Goal: Information Seeking & Learning: Learn about a topic

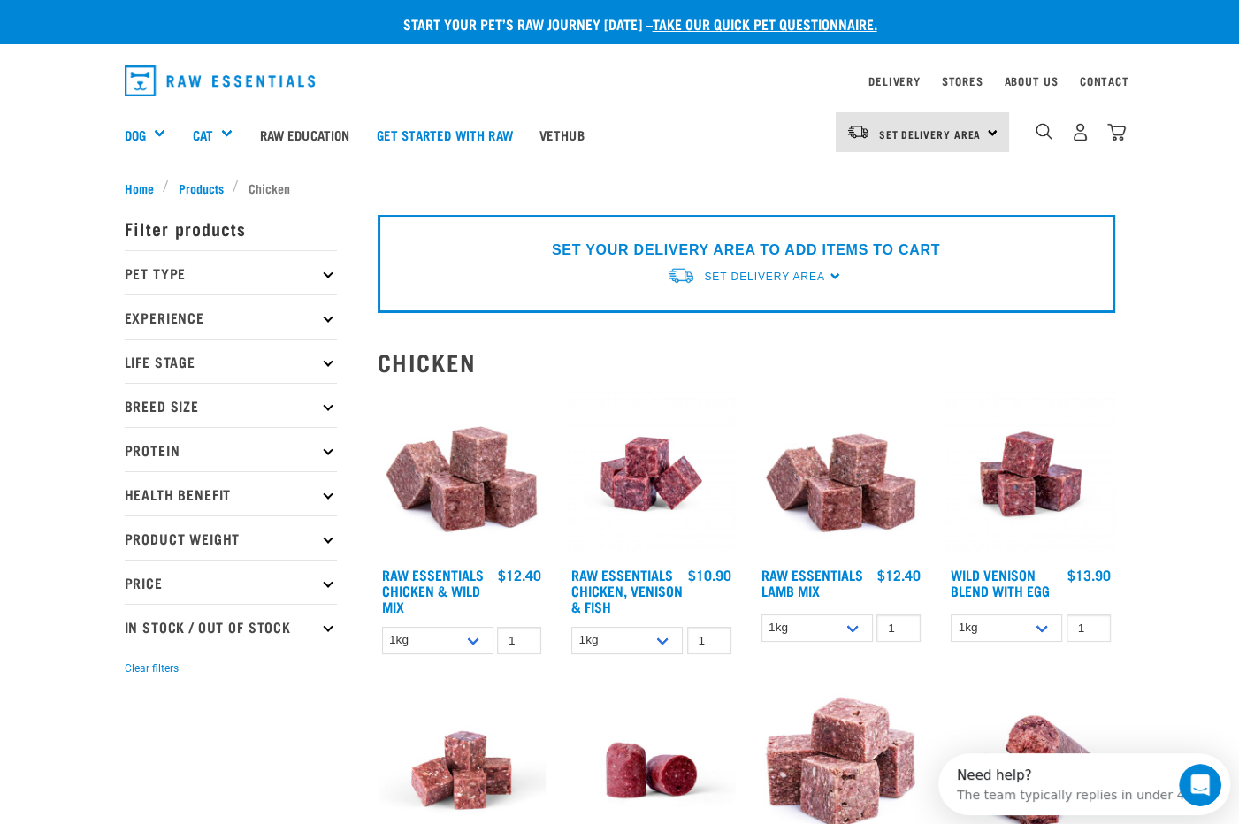
click at [234, 275] on p "Pet Type" at bounding box center [231, 272] width 212 height 44
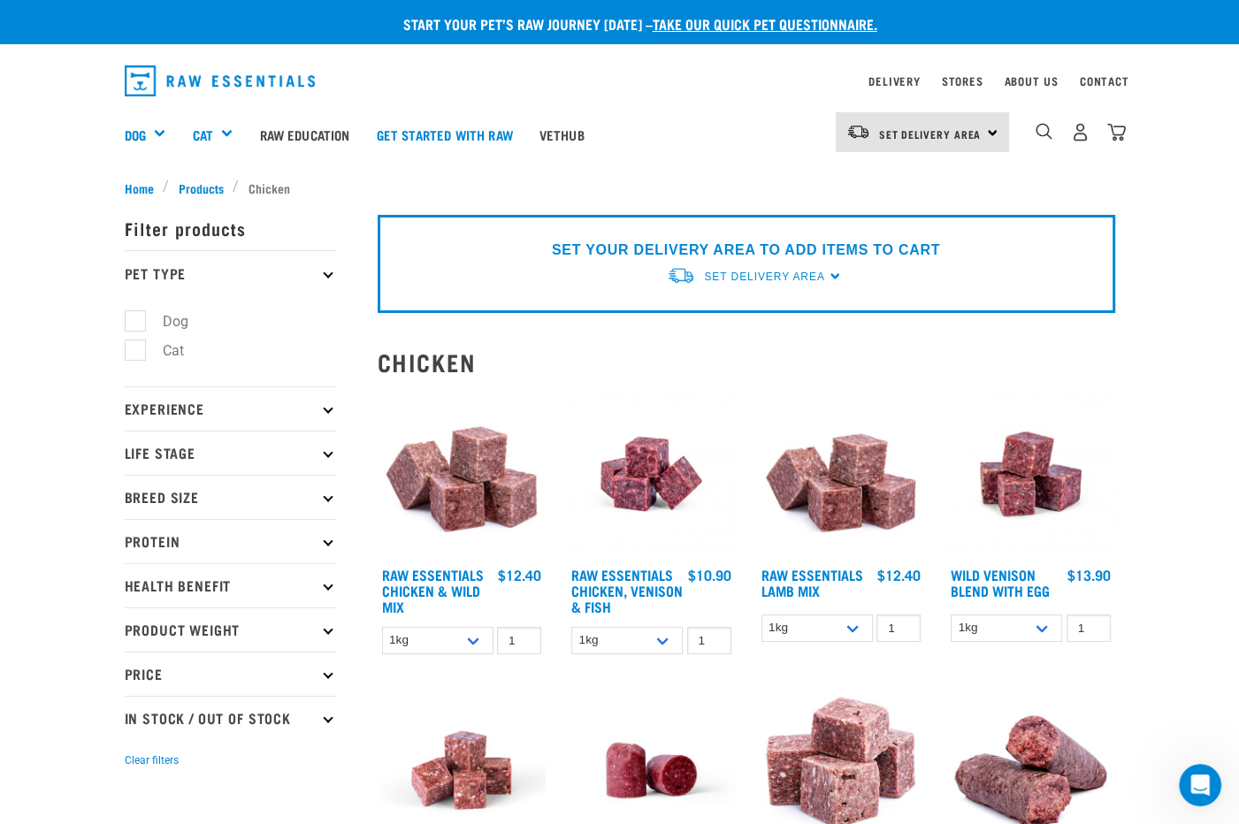
click at [134, 318] on label "Dog" at bounding box center [164, 321] width 61 height 22
click at [125, 318] on input "Dog" at bounding box center [130, 317] width 11 height 11
checkbox input "true"
click at [172, 409] on p "Experience" at bounding box center [231, 408] width 212 height 44
click at [151, 454] on p "Life Stage" at bounding box center [231, 453] width 212 height 44
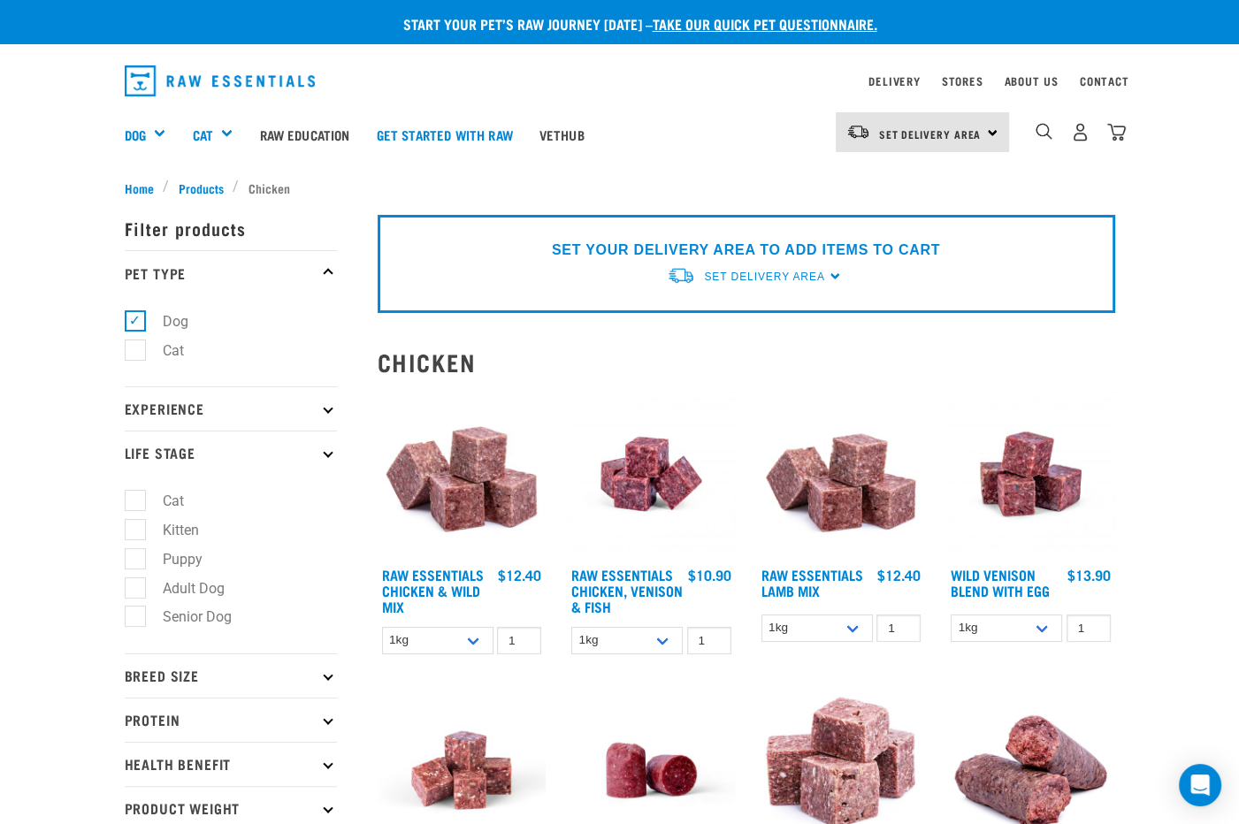
click at [134, 623] on label "Senior Dog" at bounding box center [186, 617] width 104 height 22
click at [125, 620] on input "Senior Dog" at bounding box center [130, 613] width 11 height 11
checkbox input "true"
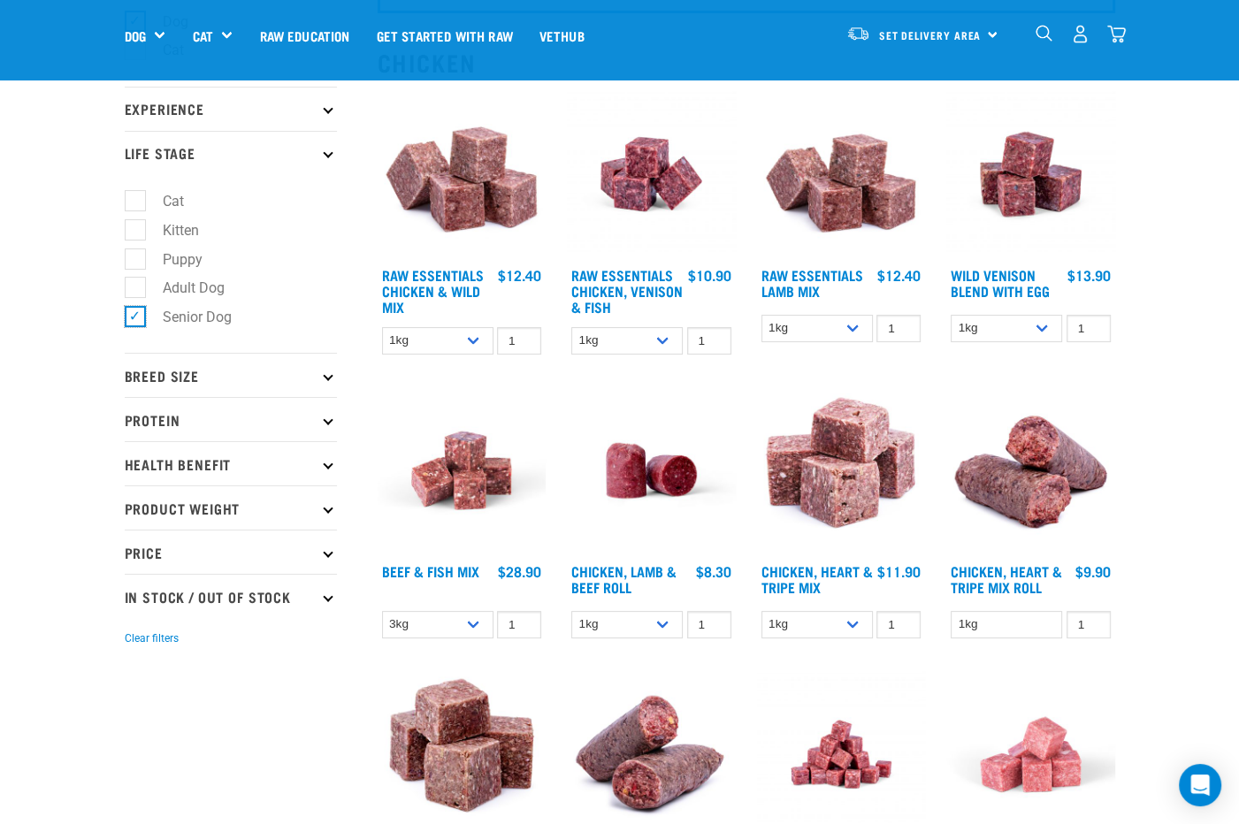
scroll to position [175, 0]
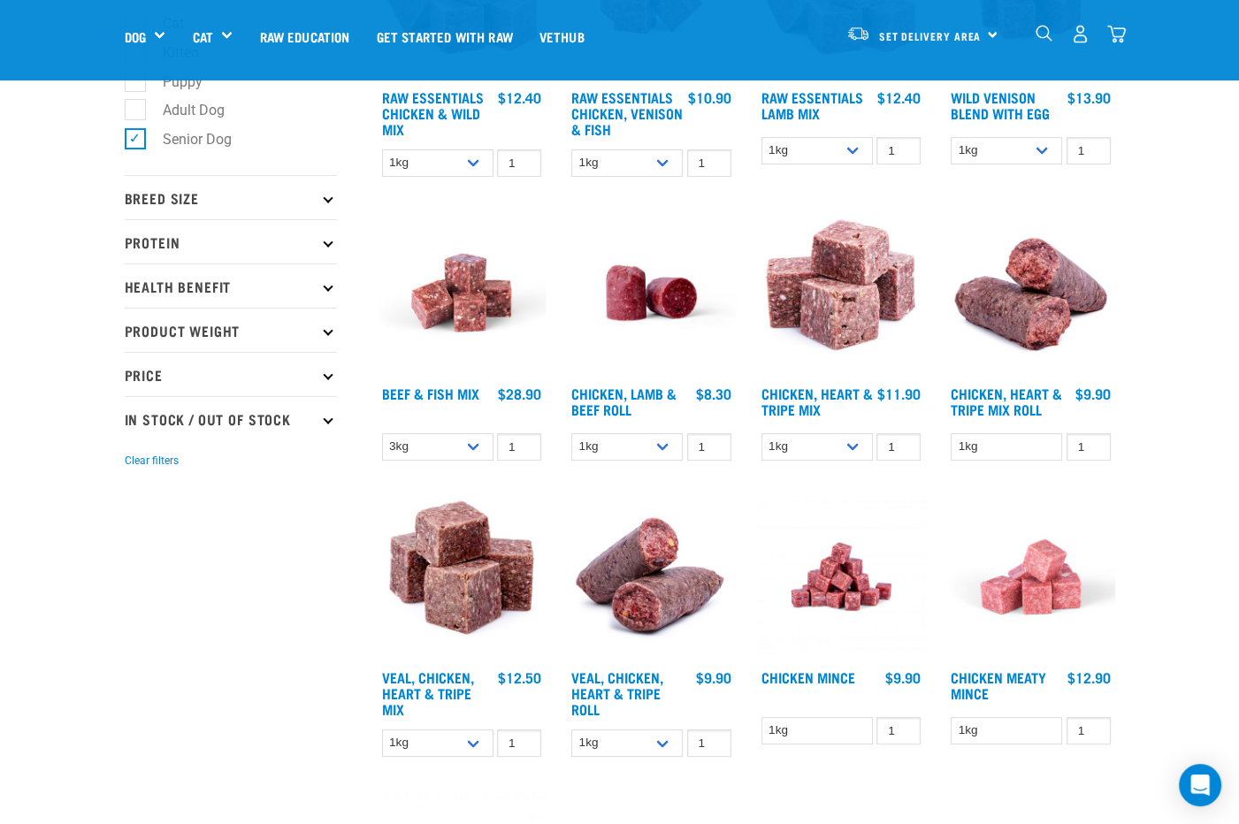
scroll to position [353, 0]
click at [323, 240] on icon at bounding box center [328, 241] width 10 height 10
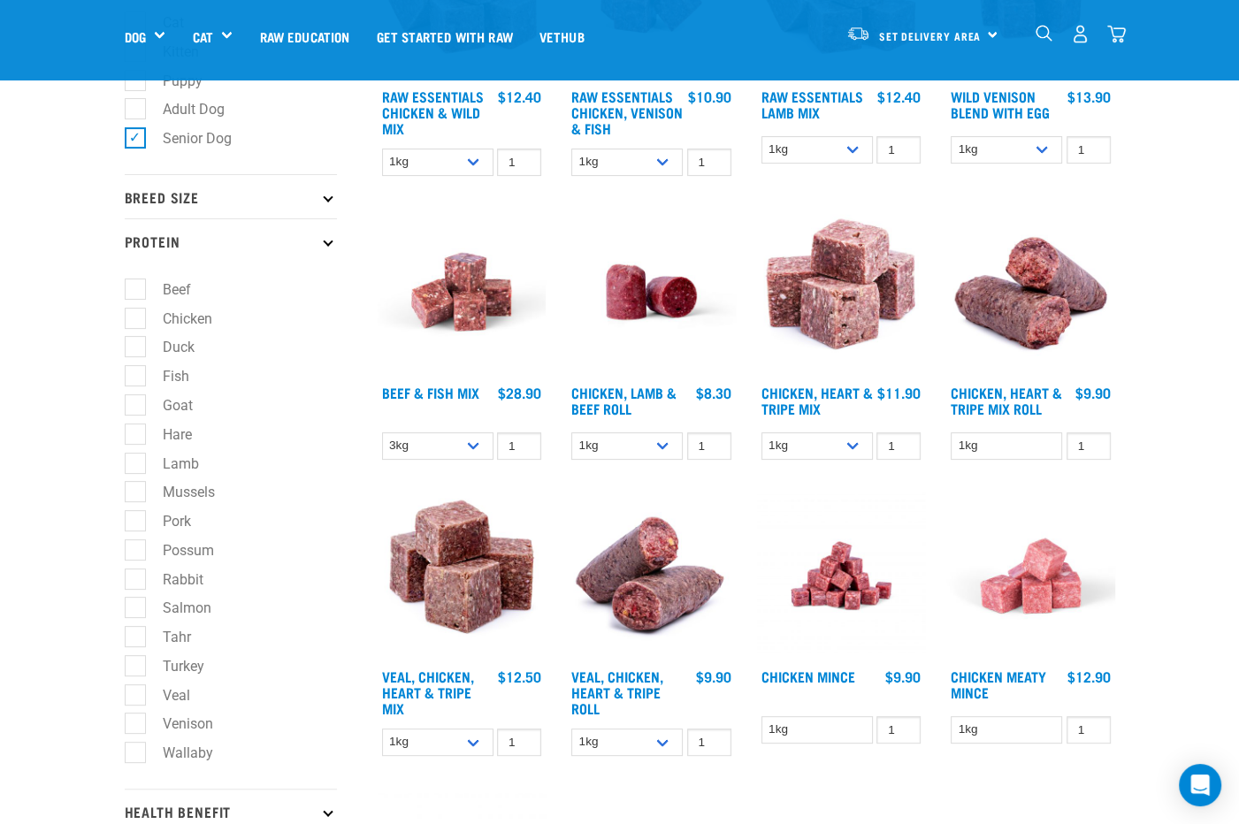
click at [134, 314] on label "Chicken" at bounding box center [176, 319] width 85 height 22
click at [125, 314] on input "Chicken" at bounding box center [130, 314] width 11 height 11
checkbox input "true"
click at [238, 239] on p "Protein" at bounding box center [231, 240] width 212 height 44
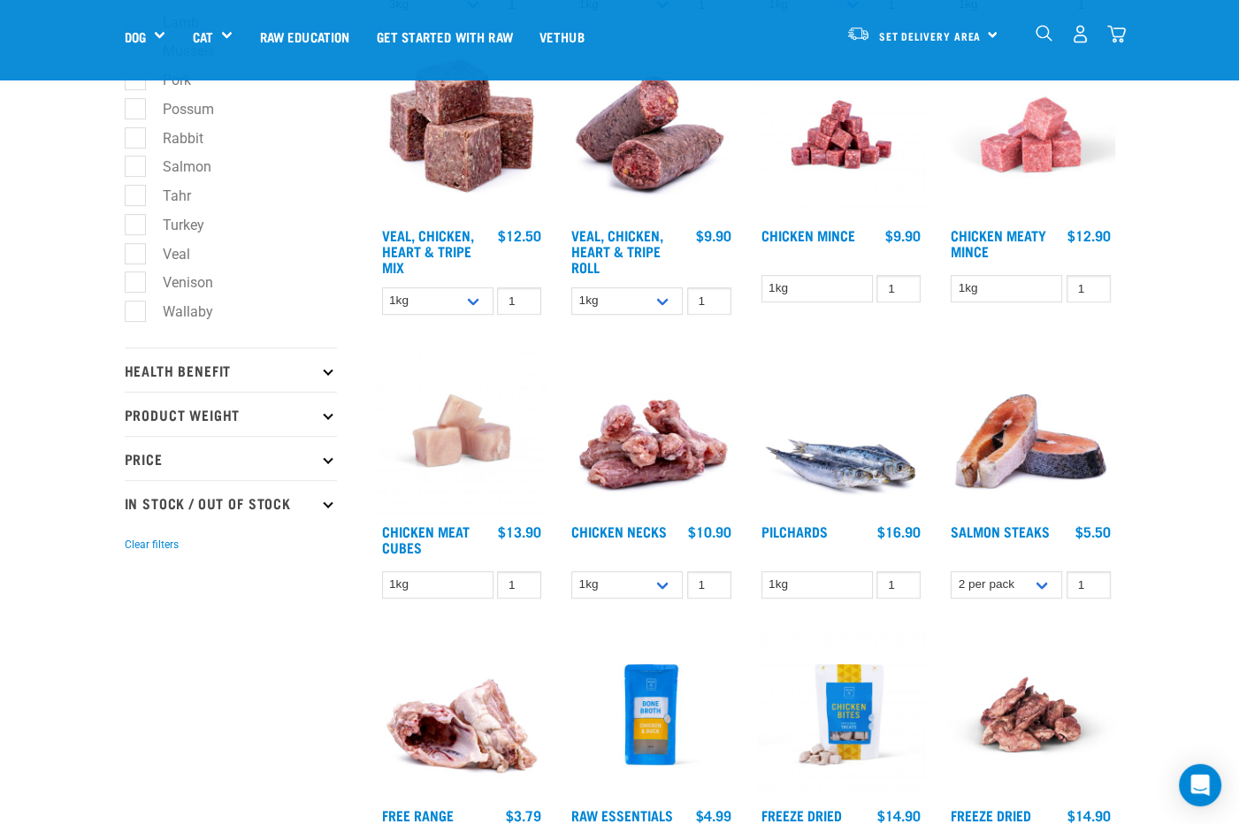
click at [323, 369] on icon at bounding box center [328, 370] width 10 height 10
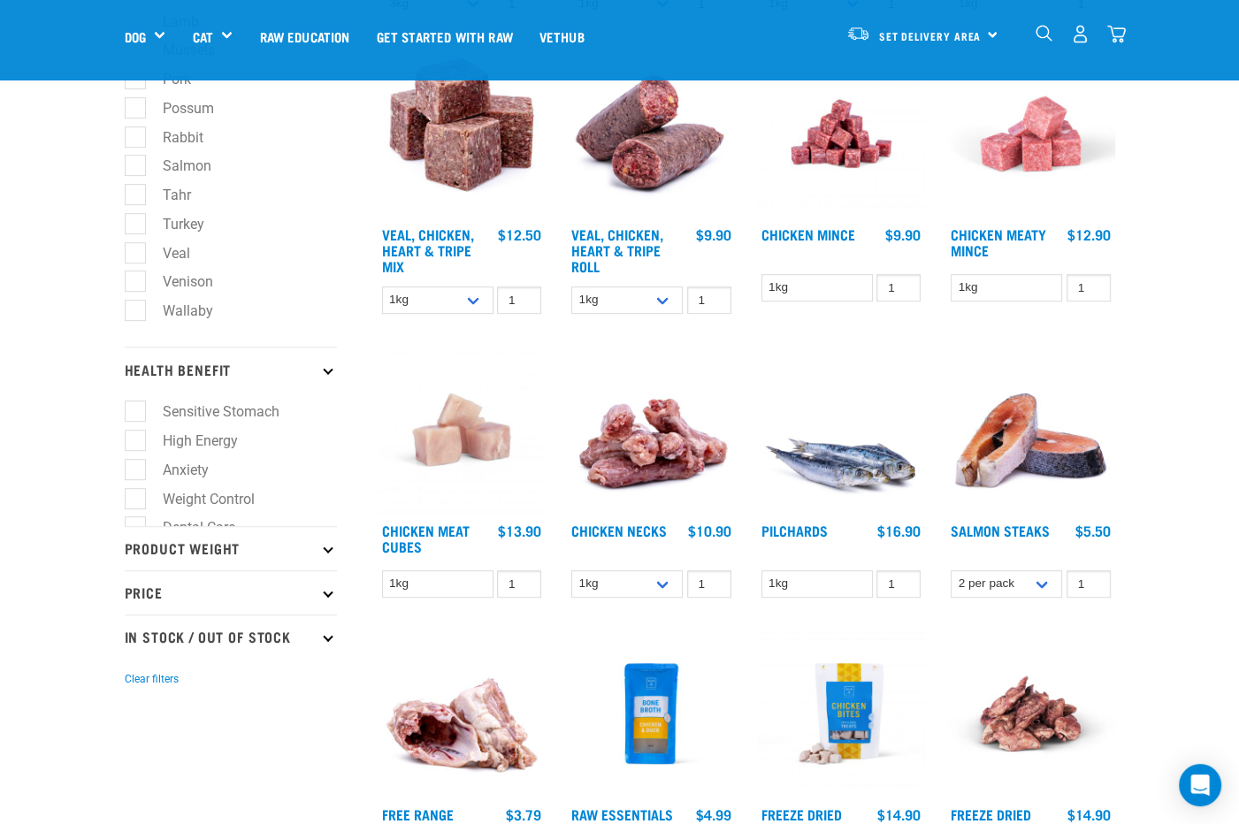
scroll to position [796, 0]
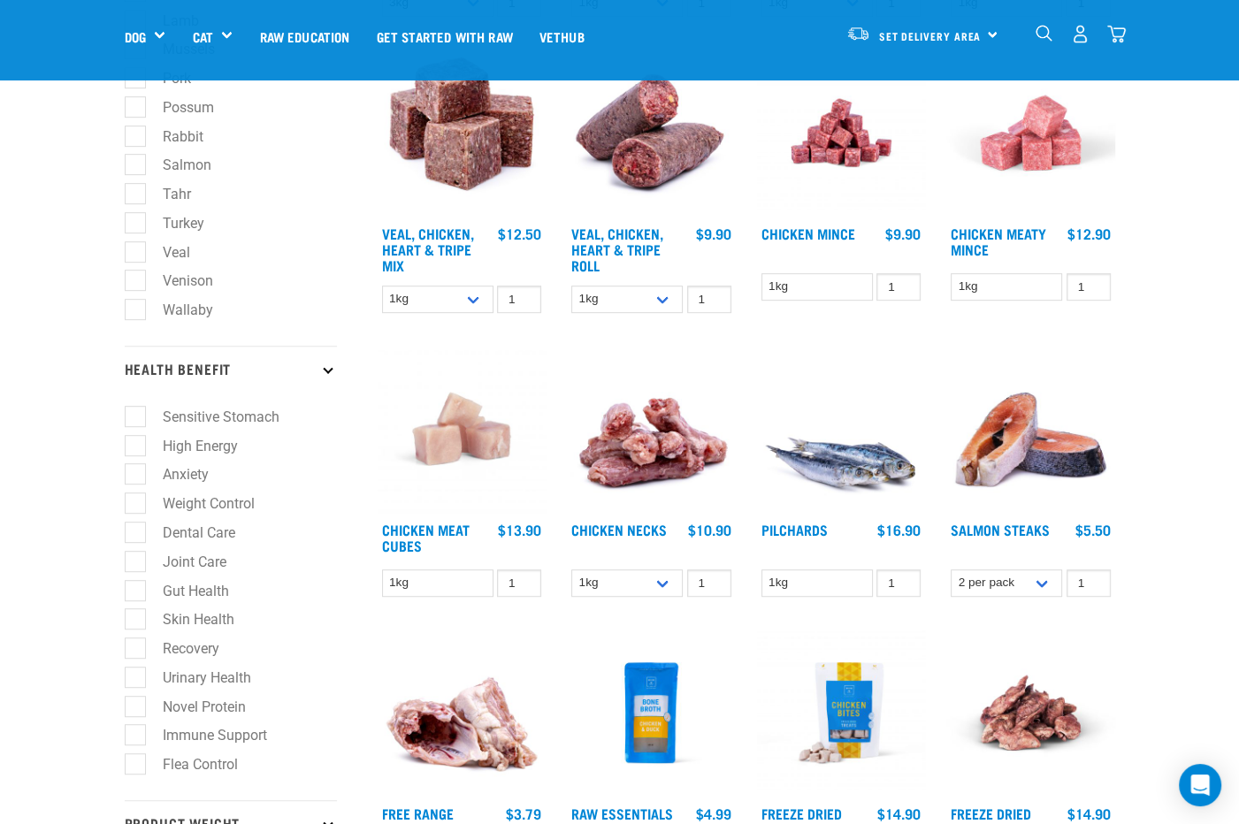
click at [134, 592] on label "Gut Health" at bounding box center [185, 591] width 102 height 22
click at [125, 592] on input "Gut Health" at bounding box center [130, 587] width 11 height 11
checkbox input "true"
click at [134, 423] on label "Sensitive Stomach" at bounding box center [210, 417] width 152 height 22
click at [125, 419] on input "Sensitive Stomach" at bounding box center [130, 413] width 11 height 11
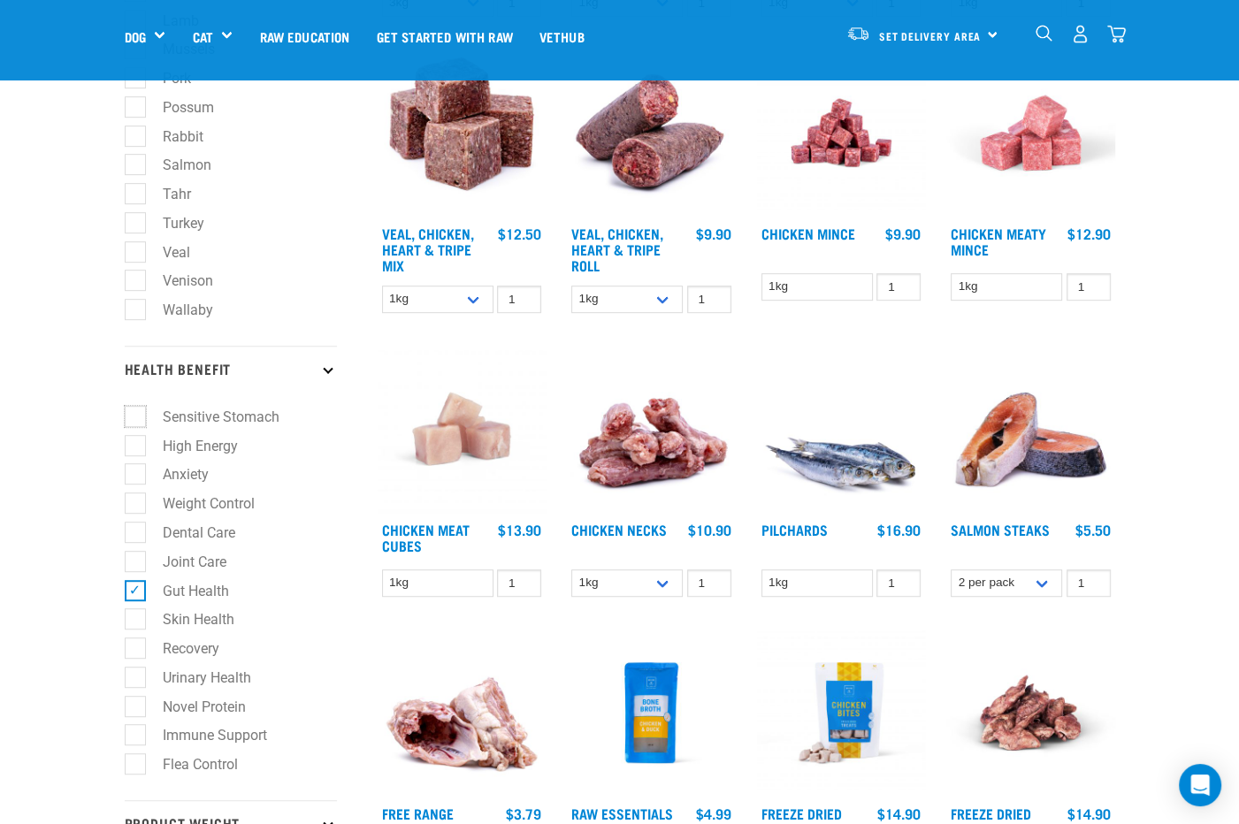
checkbox input "true"
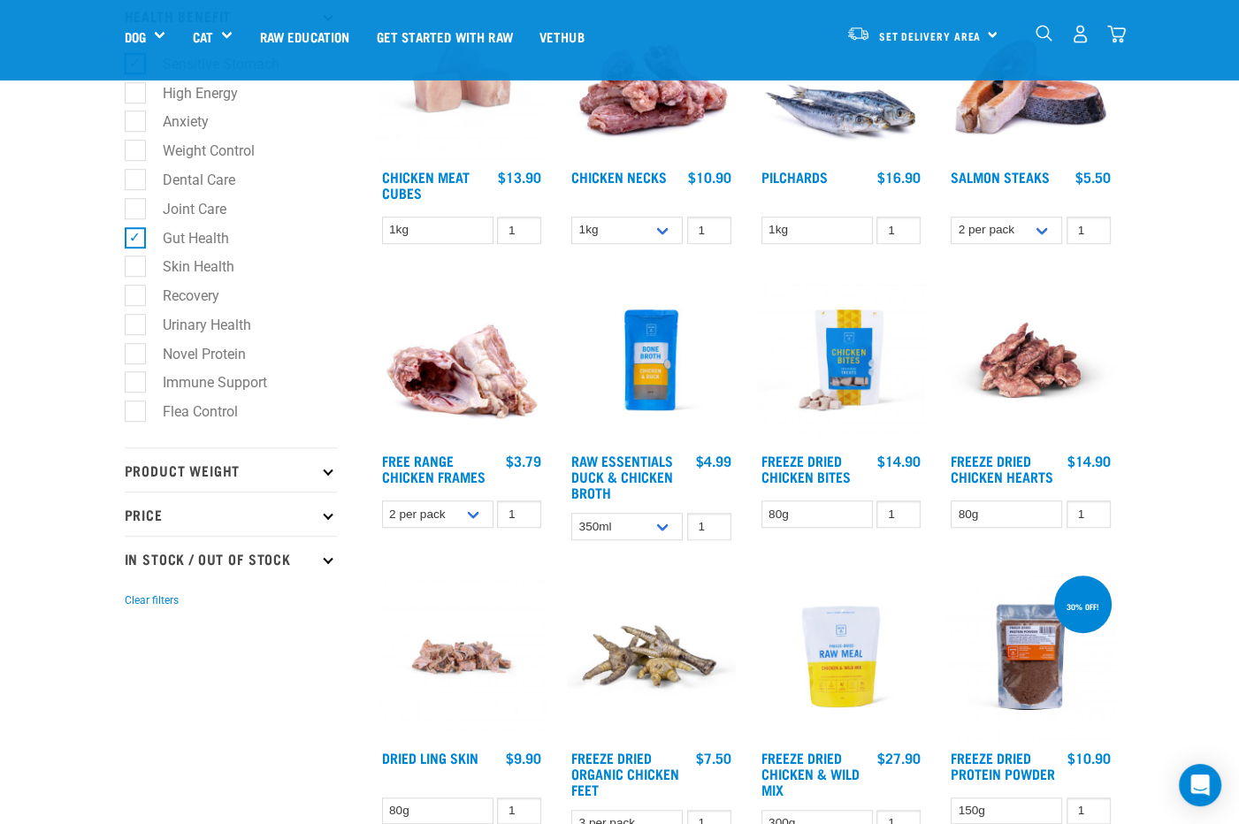
scroll to position [1149, 0]
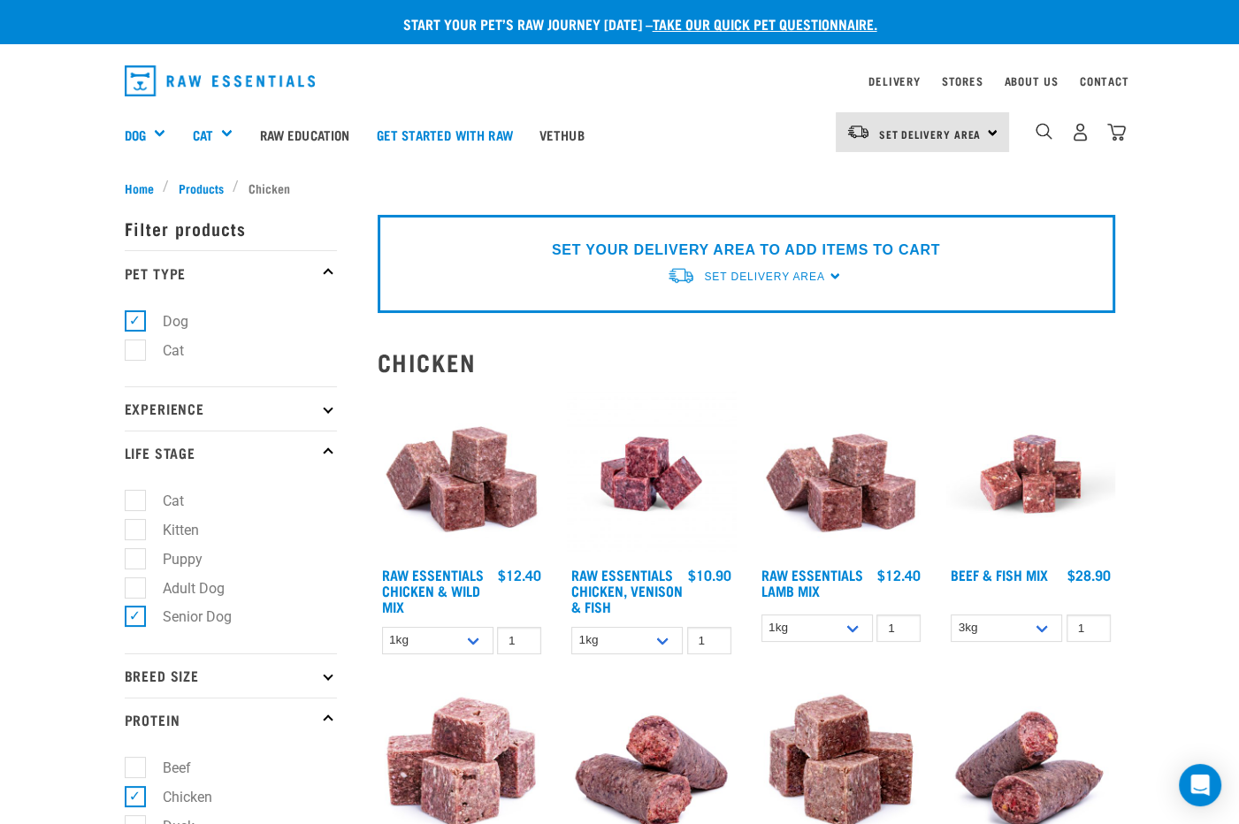
click at [187, 685] on p "Breed Size" at bounding box center [231, 675] width 212 height 44
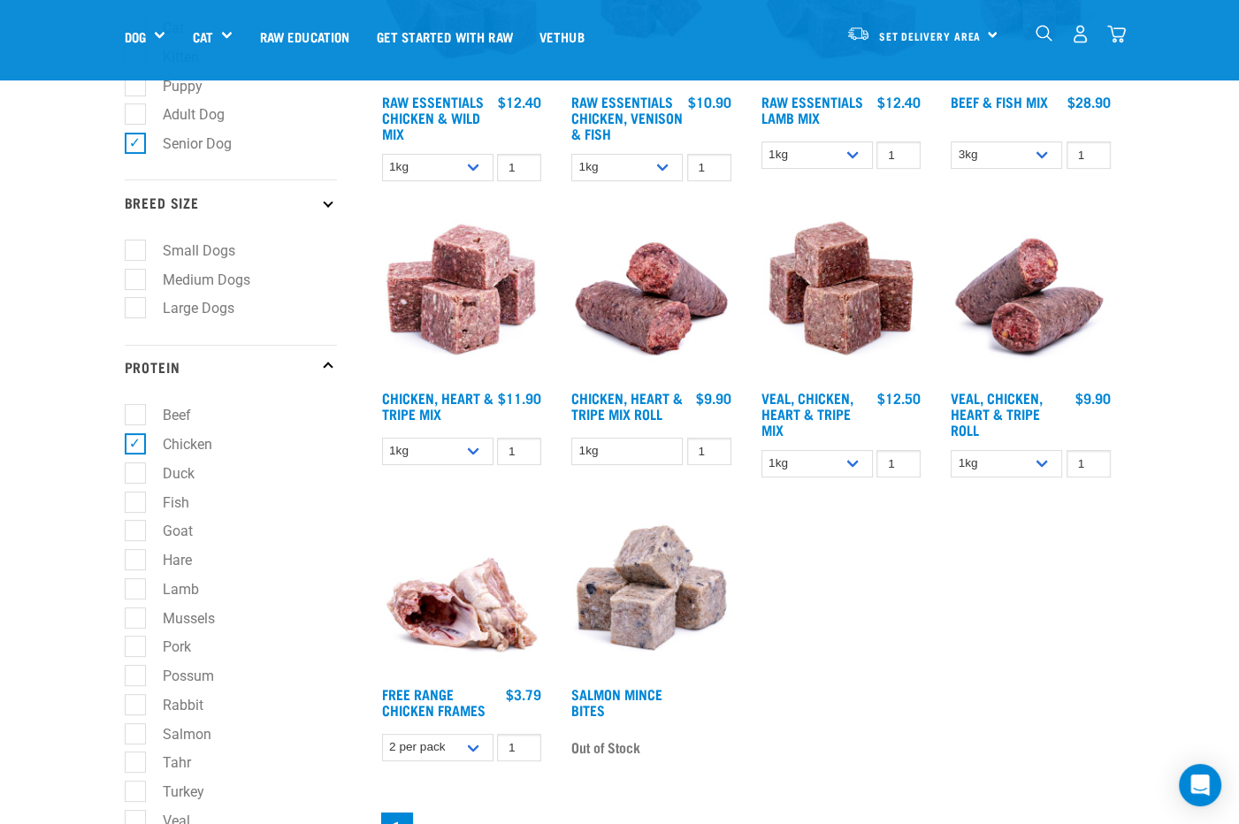
click at [134, 279] on label "Medium Dogs" at bounding box center [195, 280] width 123 height 22
click at [125, 279] on input "Medium Dogs" at bounding box center [130, 276] width 11 height 11
checkbox input "true"
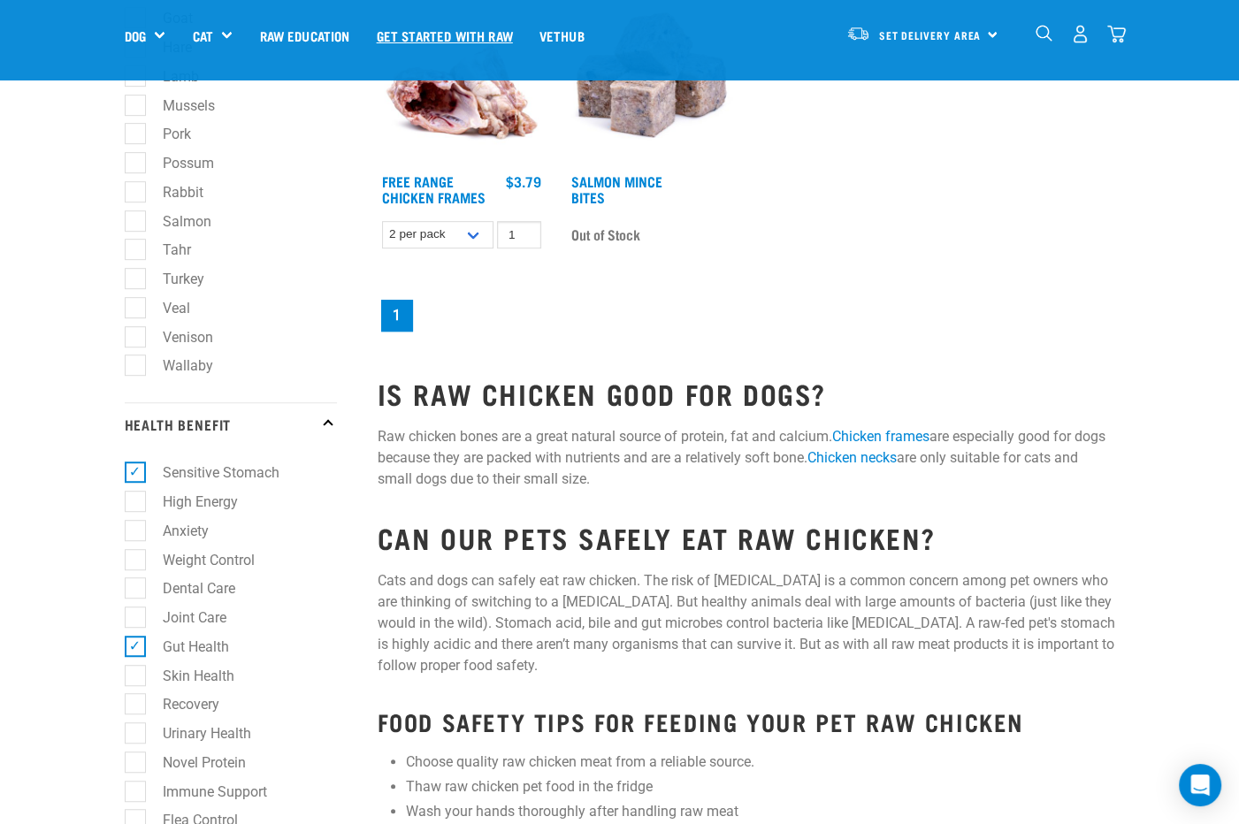
scroll to position [861, 0]
